Goal: Transaction & Acquisition: Purchase product/service

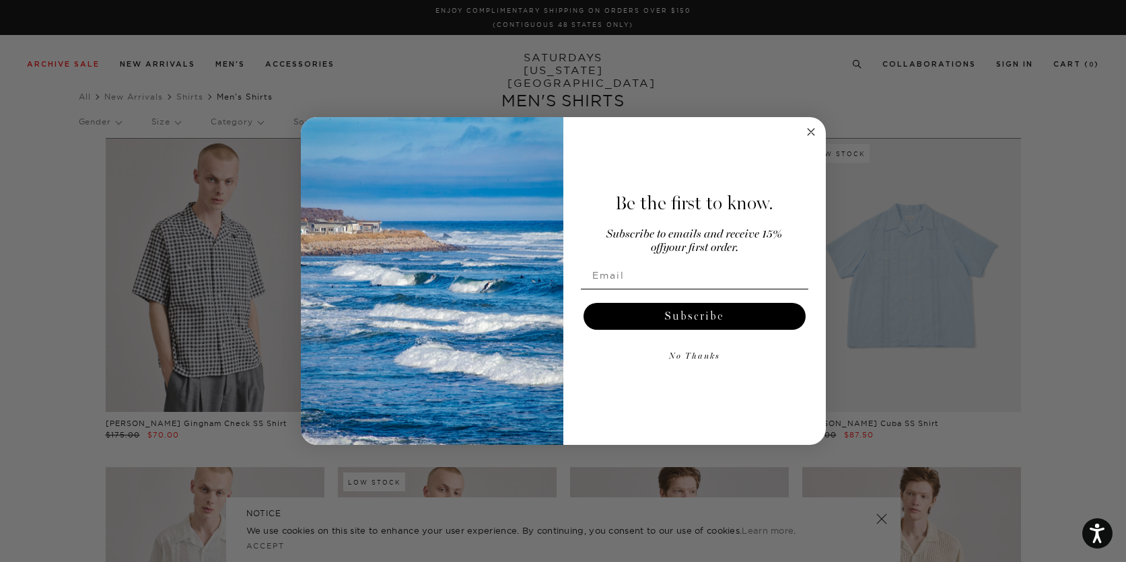
click at [813, 131] on circle "Close dialog" at bounding box center [810, 131] width 15 height 15
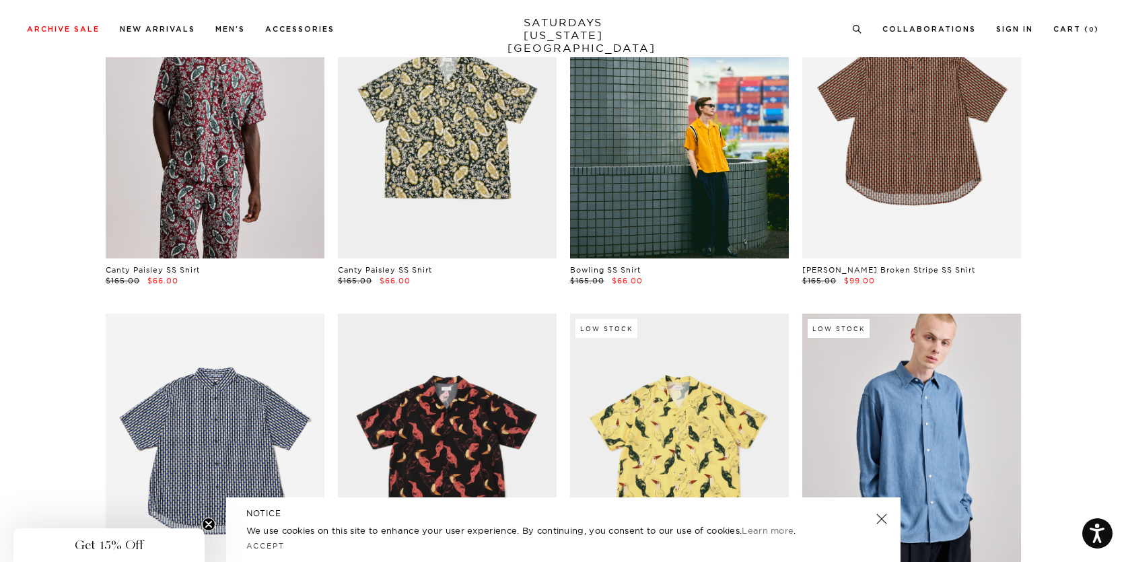
scroll to position [974, 0]
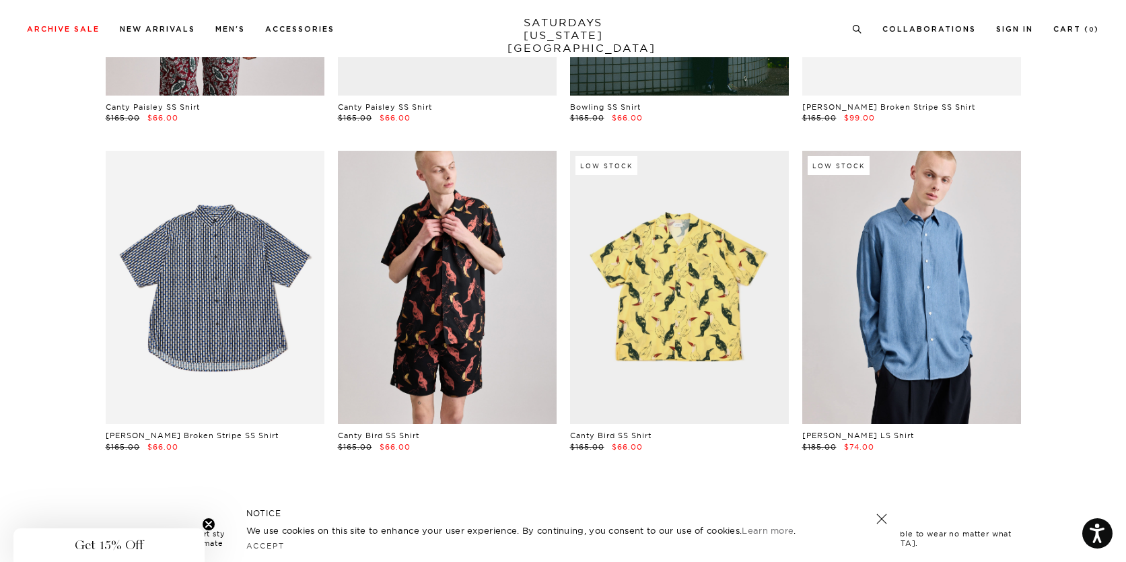
click at [489, 295] on link at bounding box center [447, 287] width 219 height 273
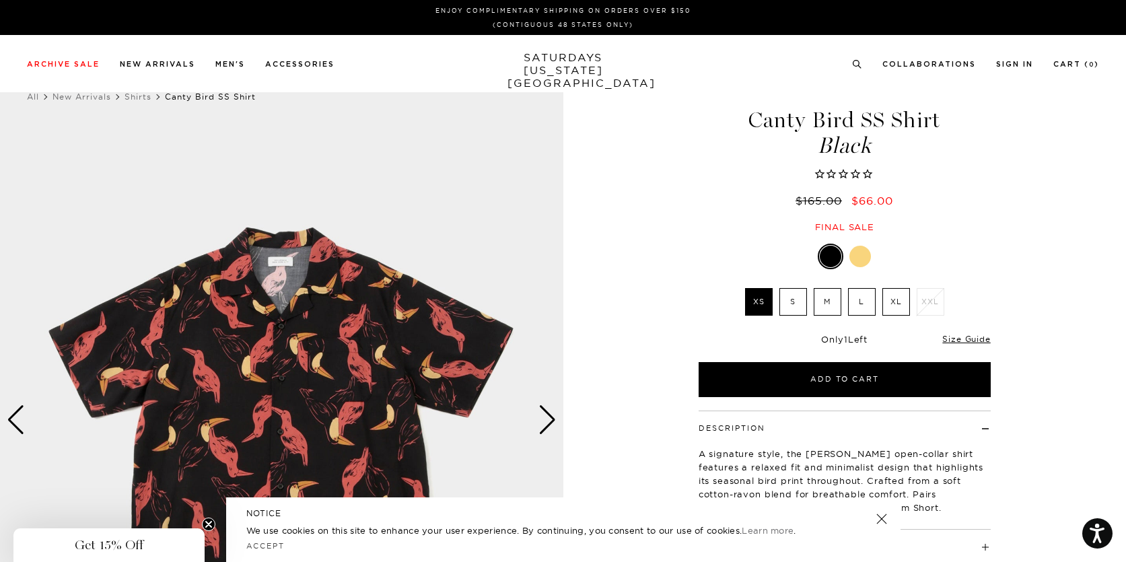
click at [857, 258] on div at bounding box center [860, 257] width 22 height 22
